Goal: Find specific fact: Find specific fact

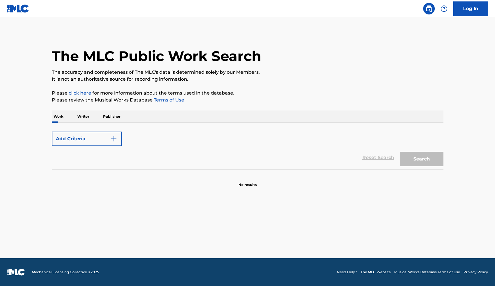
click at [84, 115] on p "Writer" at bounding box center [83, 117] width 15 height 12
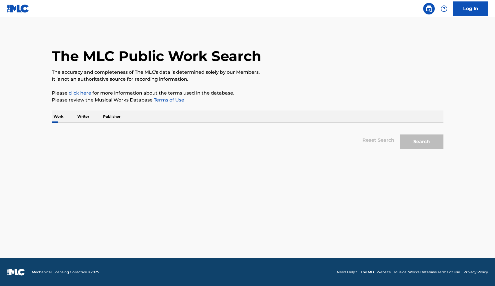
click at [84, 116] on p "Writer" at bounding box center [83, 117] width 15 height 12
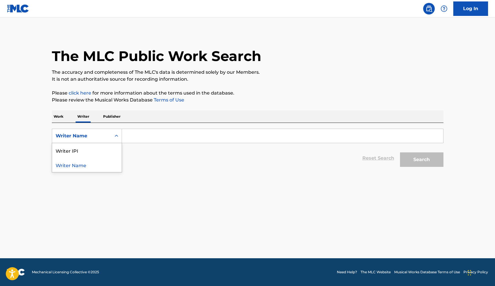
click at [94, 134] on div "Writer Name" at bounding box center [82, 136] width 52 height 7
drag, startPoint x: 79, startPoint y: 150, endPoint x: 84, endPoint y: 148, distance: 5.7
click at [79, 150] on div "Writer IPI" at bounding box center [86, 150] width 69 height 14
click at [151, 137] on input "Search Form" at bounding box center [282, 136] width 321 height 14
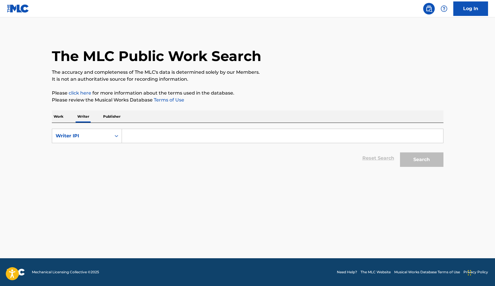
paste input "858034325"
click at [126, 135] on input "858034325" at bounding box center [282, 136] width 321 height 14
type input "00858034325"
click at [419, 161] on button "Search" at bounding box center [421, 160] width 43 height 14
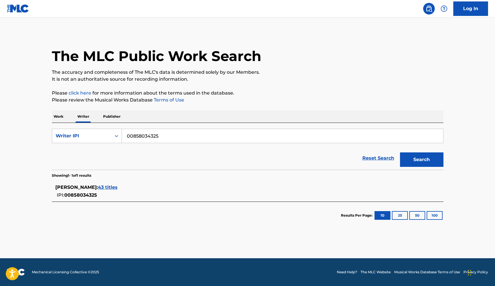
click at [117, 186] on span "43 titles" at bounding box center [108, 187] width 20 height 5
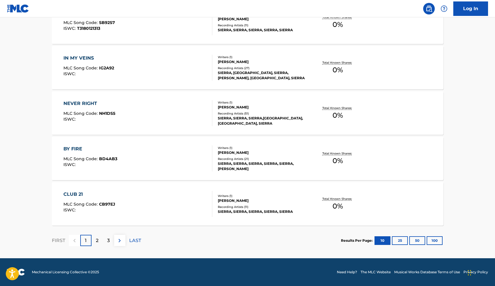
scroll to position [422, 0]
click at [418, 241] on button "50" at bounding box center [417, 240] width 16 height 9
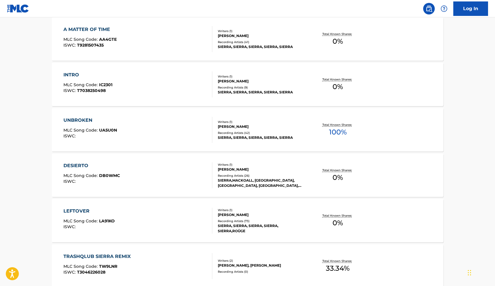
scroll to position [1722, 0]
